Goal: Entertainment & Leisure: Consume media (video, audio)

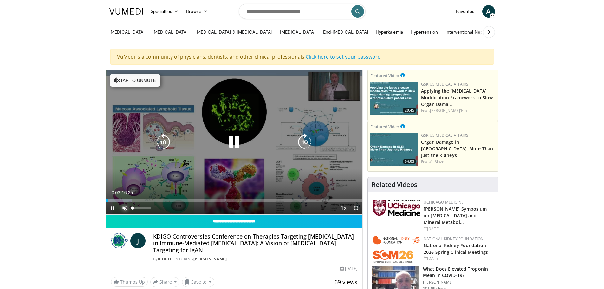
click at [125, 209] on span "Video Player" at bounding box center [125, 208] width 13 height 13
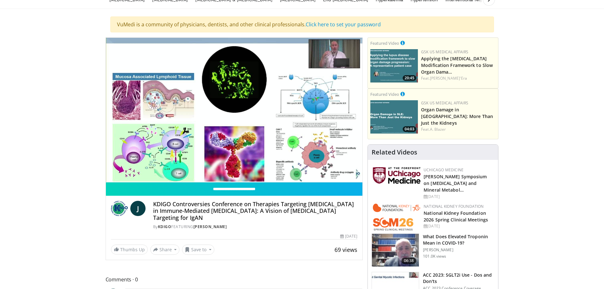
scroll to position [32, 0]
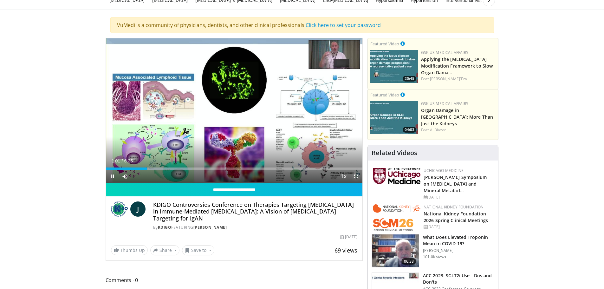
click at [353, 176] on span "Video Player" at bounding box center [356, 176] width 13 height 13
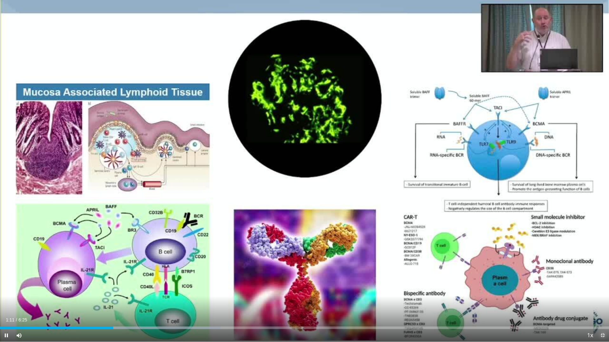
click at [603, 289] on span "Video Player" at bounding box center [602, 335] width 13 height 13
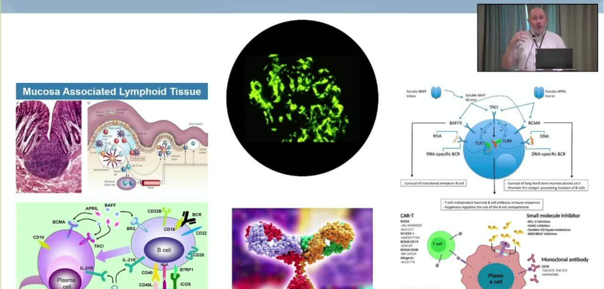
scroll to position [0, 0]
